Goal: Task Accomplishment & Management: Use online tool/utility

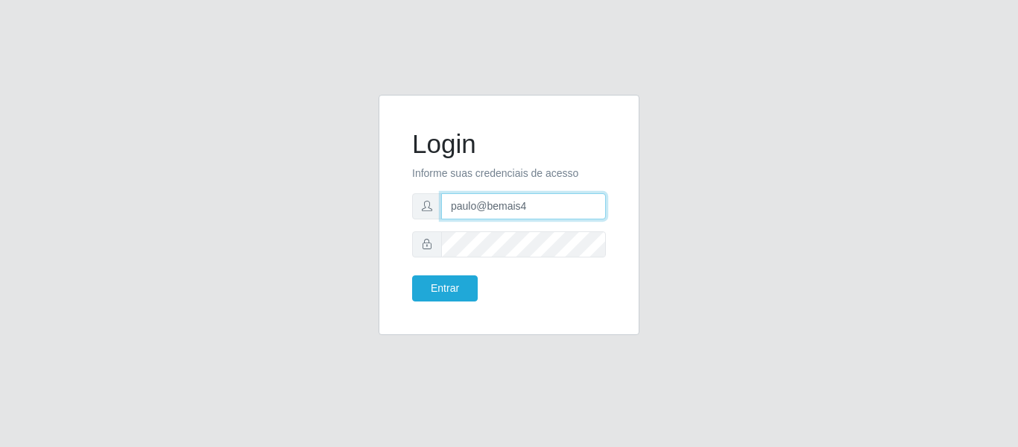
drag, startPoint x: 526, startPoint y: 207, endPoint x: 418, endPoint y: 207, distance: 108.1
click at [418, 207] on div "paulo@bemais4" at bounding box center [509, 206] width 194 height 26
click at [459, 212] on input "[EMAIL_ADDRESS][DOMAIN_NAME]" at bounding box center [523, 206] width 165 height 26
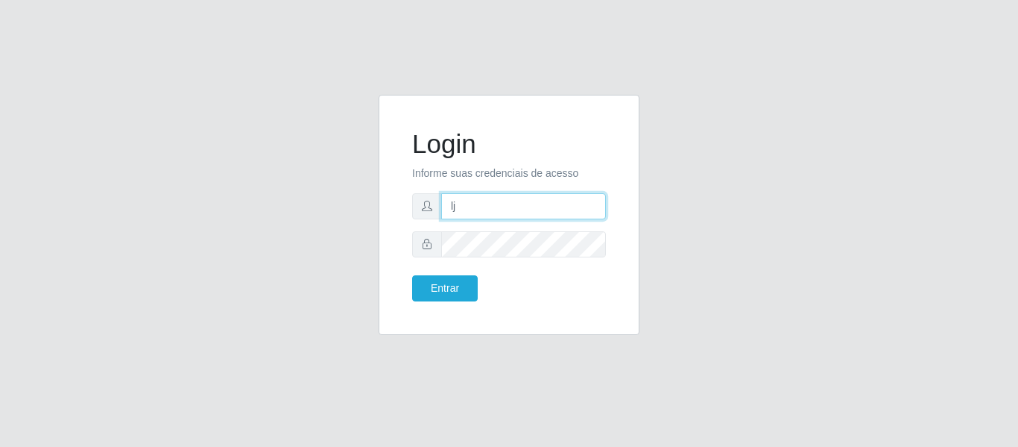
type input "l"
click at [548, 211] on input "juliomarques@leta" at bounding box center [523, 206] width 165 height 26
type input "juliomarques@extrabom"
click at [412, 275] on button "Entrar" at bounding box center [445, 288] width 66 height 26
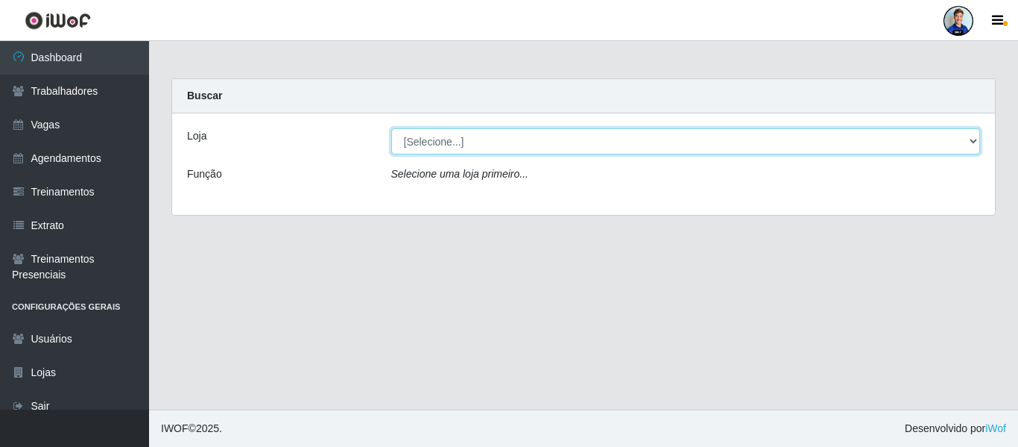
click at [463, 136] on select "[Selecione...] Atacado Vem - [GEOGRAPHIC_DATA] 30 Laranjeiras Velha Atacado Vem…" at bounding box center [686, 141] width 590 height 26
select select "494"
click at [391, 128] on select "[Selecione...] Atacado Vem - [GEOGRAPHIC_DATA] 30 Laranjeiras Velha Atacado Vem…" at bounding box center [686, 141] width 590 height 26
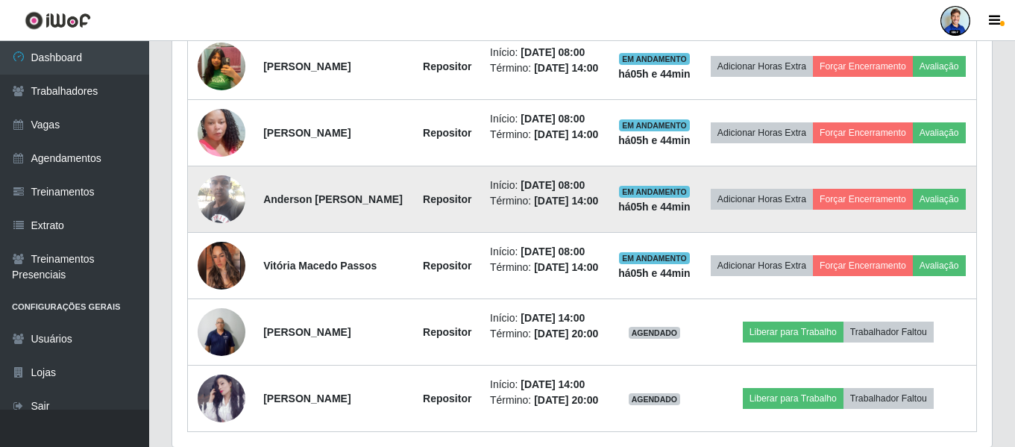
scroll to position [620, 0]
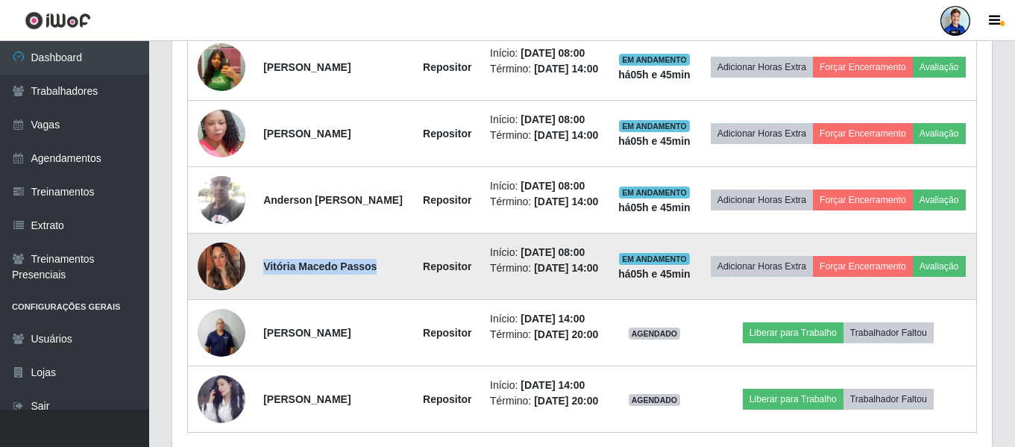
drag, startPoint x: 372, startPoint y: 303, endPoint x: 261, endPoint y: 306, distance: 111.1
click at [261, 300] on td "Vitória Macedo Passos" at bounding box center [333, 266] width 159 height 66
copy strong "Vitória Macedo Passos"
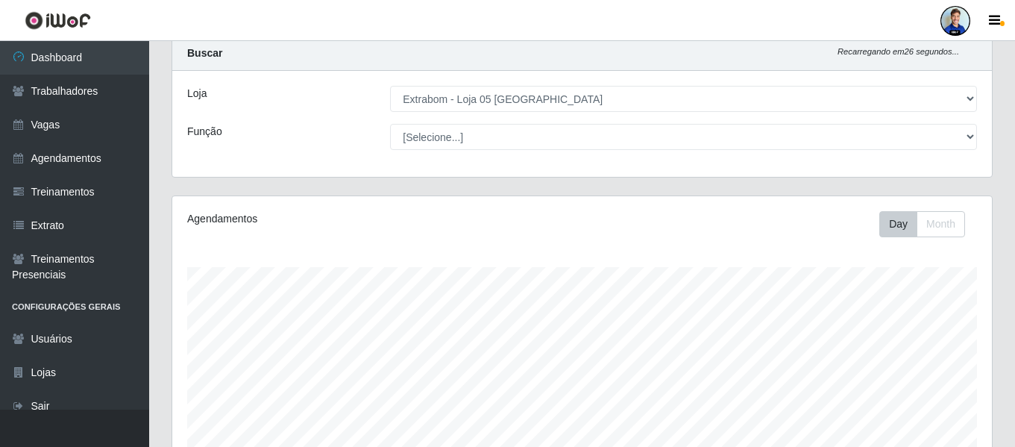
scroll to position [0, 0]
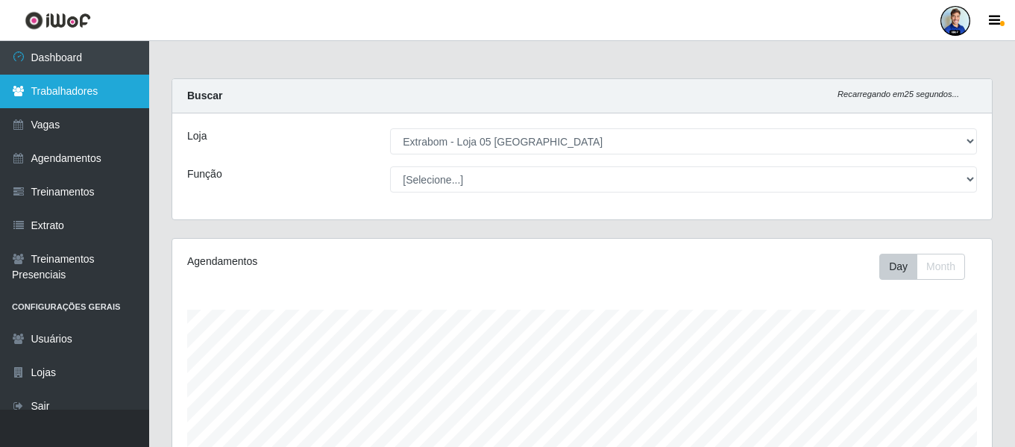
click at [78, 98] on link "Trabalhadores" at bounding box center [74, 92] width 149 height 34
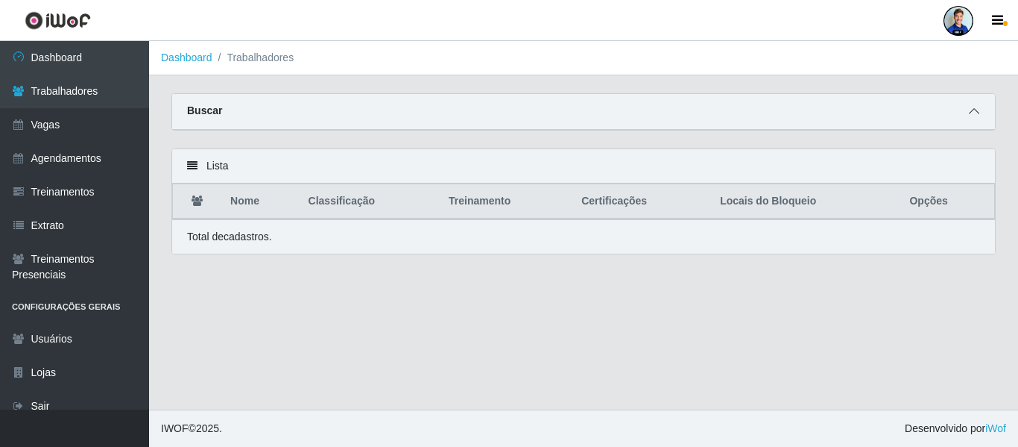
click at [977, 116] on icon at bounding box center [974, 111] width 10 height 10
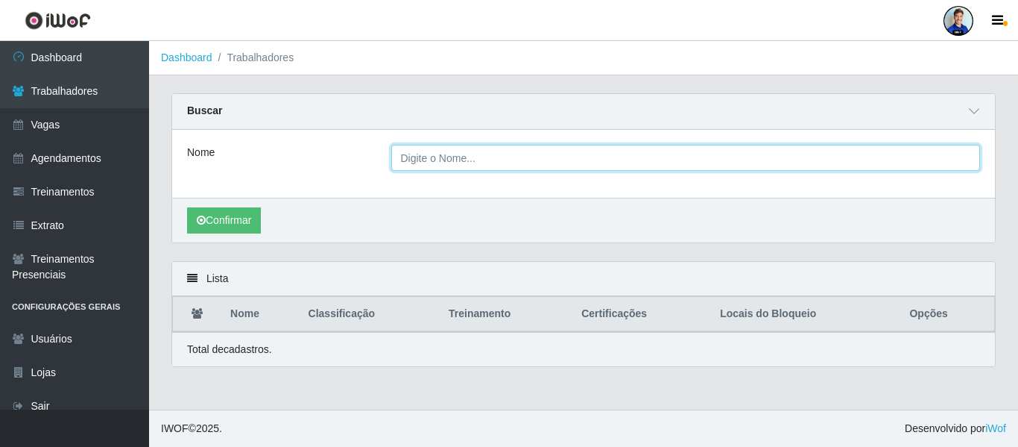
paste input "Vitória Macedo Passos"
click at [560, 157] on input "Vitória Macedo Passos" at bounding box center [686, 158] width 590 height 26
type input "Vitória Macedo Passos"
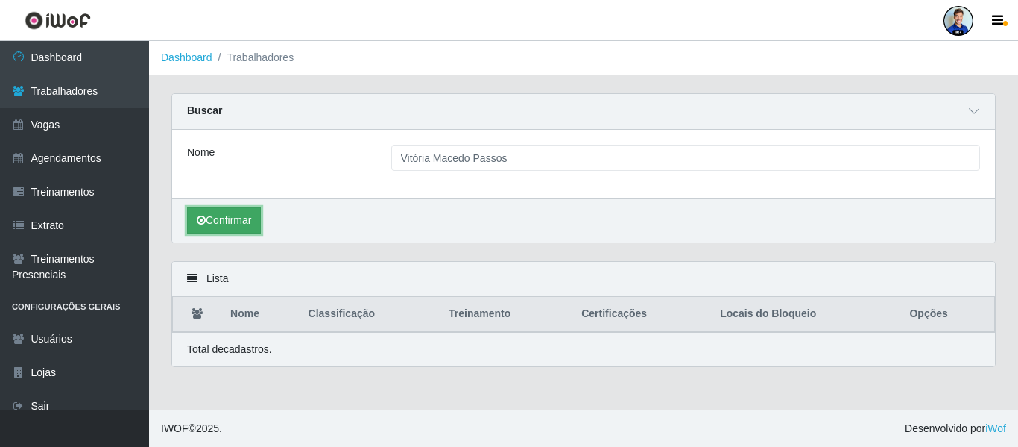
click at [218, 226] on button "Confirmar" at bounding box center [224, 220] width 74 height 26
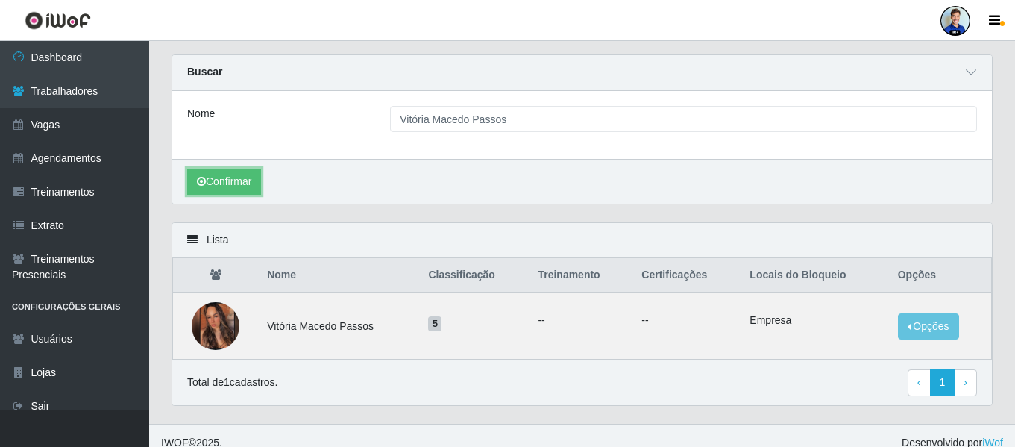
scroll to position [31, 0]
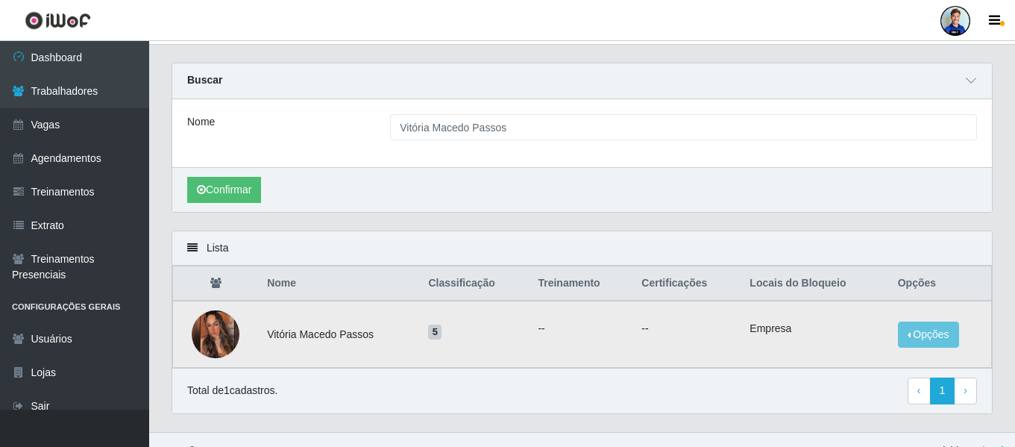
click at [216, 341] on img at bounding box center [216, 334] width 48 height 48
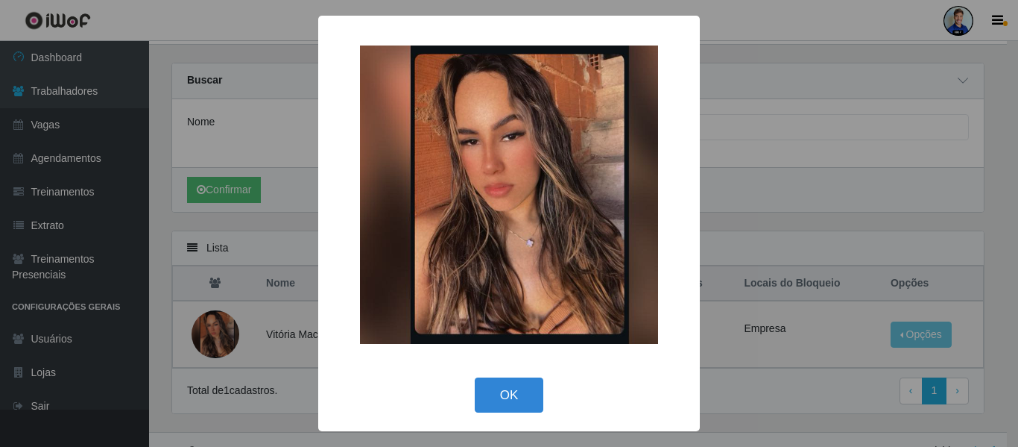
click at [252, 252] on div "× OK Cancel" at bounding box center [509, 223] width 1018 height 447
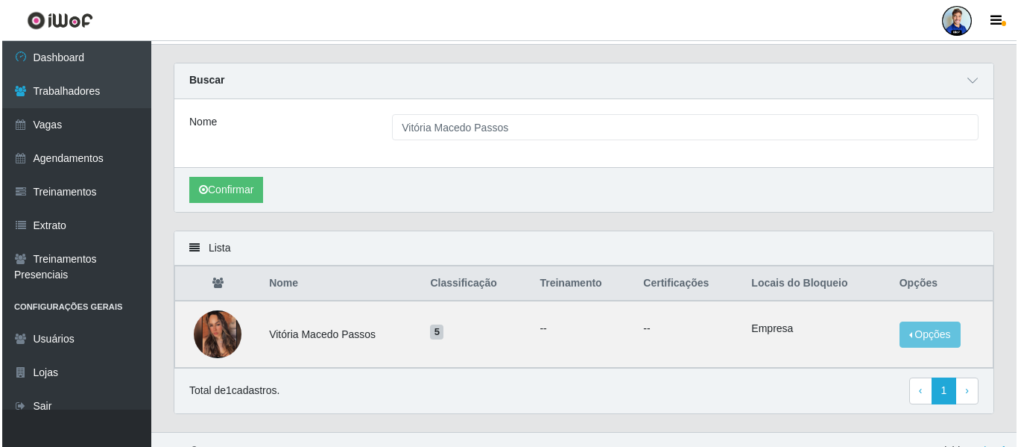
scroll to position [0, 0]
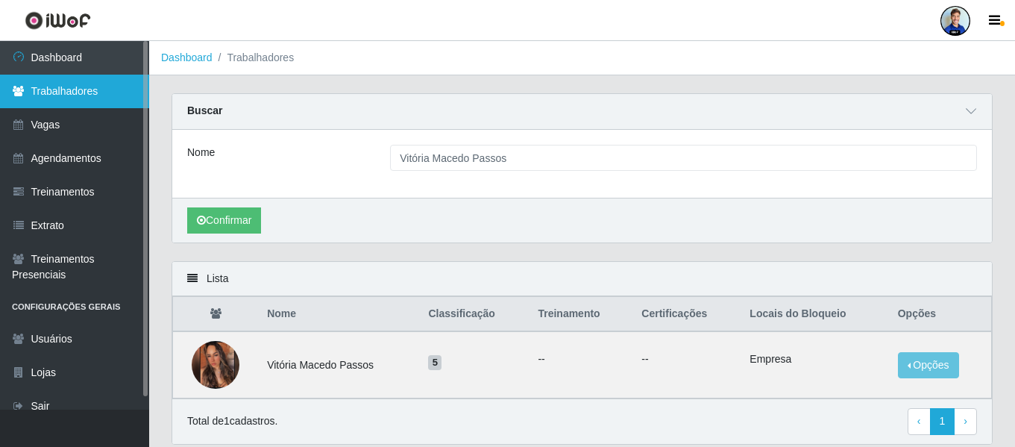
click at [74, 77] on link "Trabalhadores" at bounding box center [74, 92] width 149 height 34
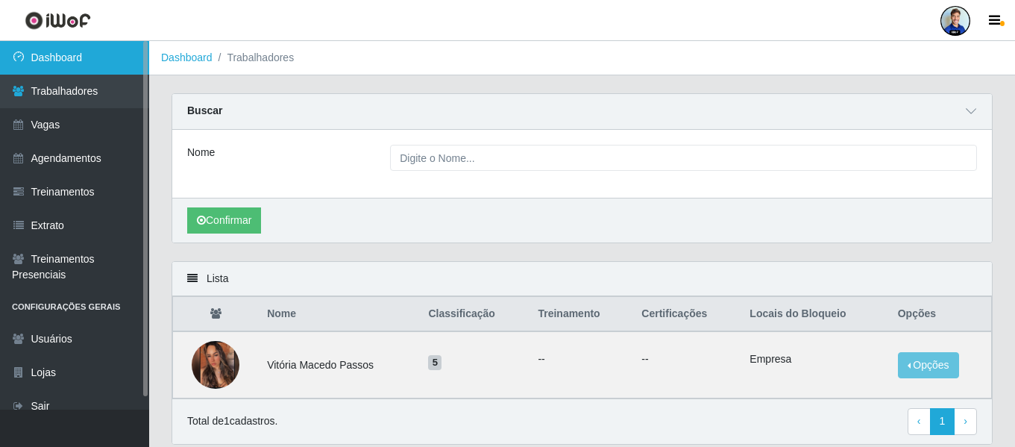
click at [72, 62] on link "Dashboard" at bounding box center [74, 58] width 149 height 34
